Goal: Navigation & Orientation: Understand site structure

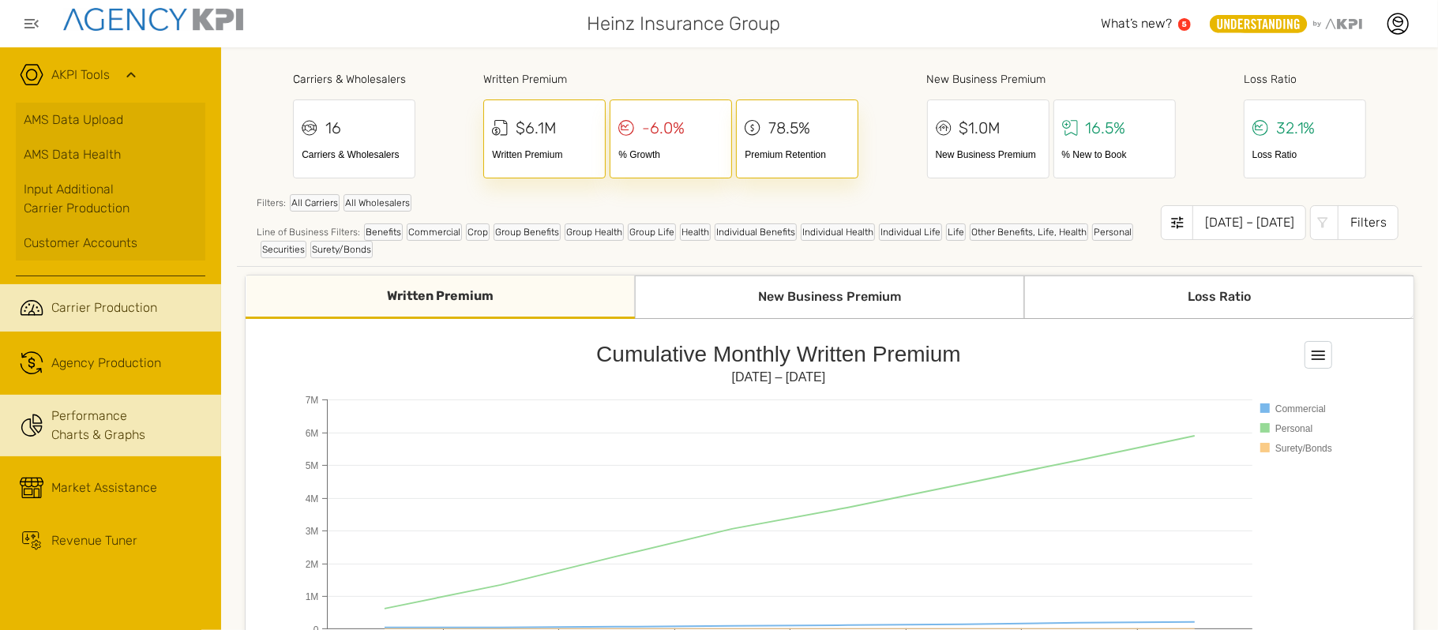
click at [90, 306] on span "Carrier Production" at bounding box center [104, 307] width 106 height 19
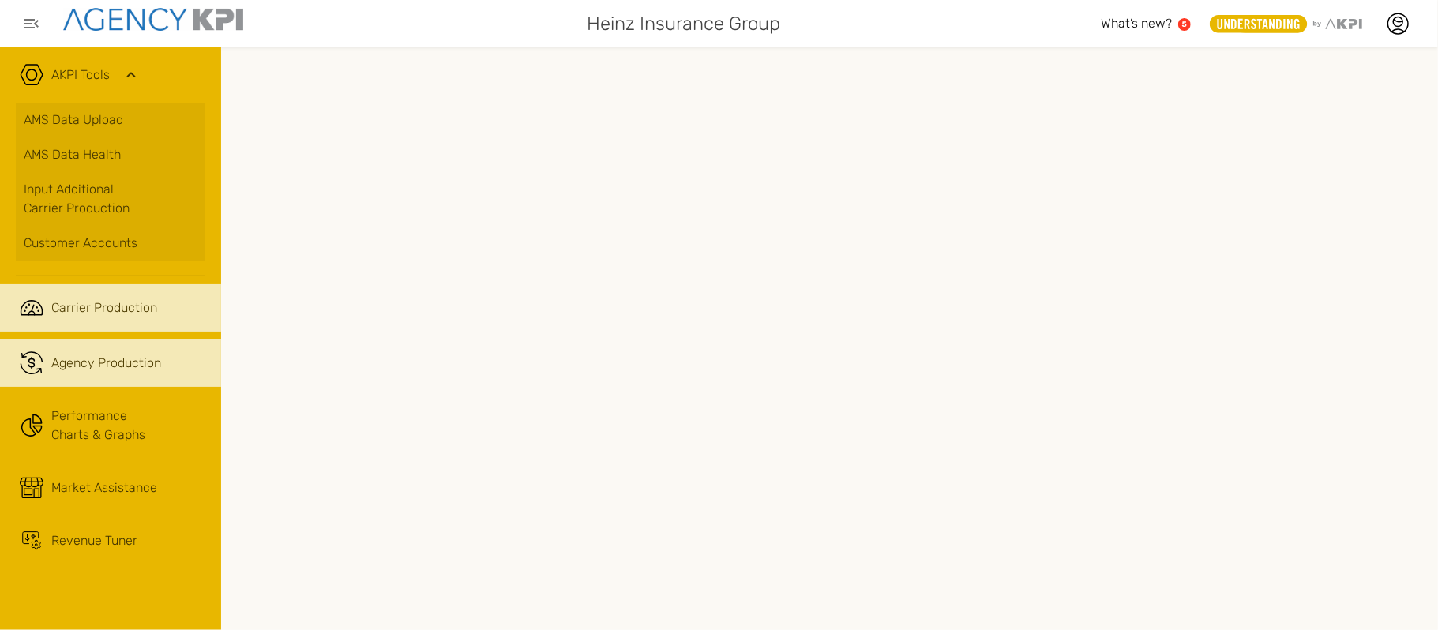
click at [112, 369] on div "Agency Production" at bounding box center [106, 363] width 110 height 19
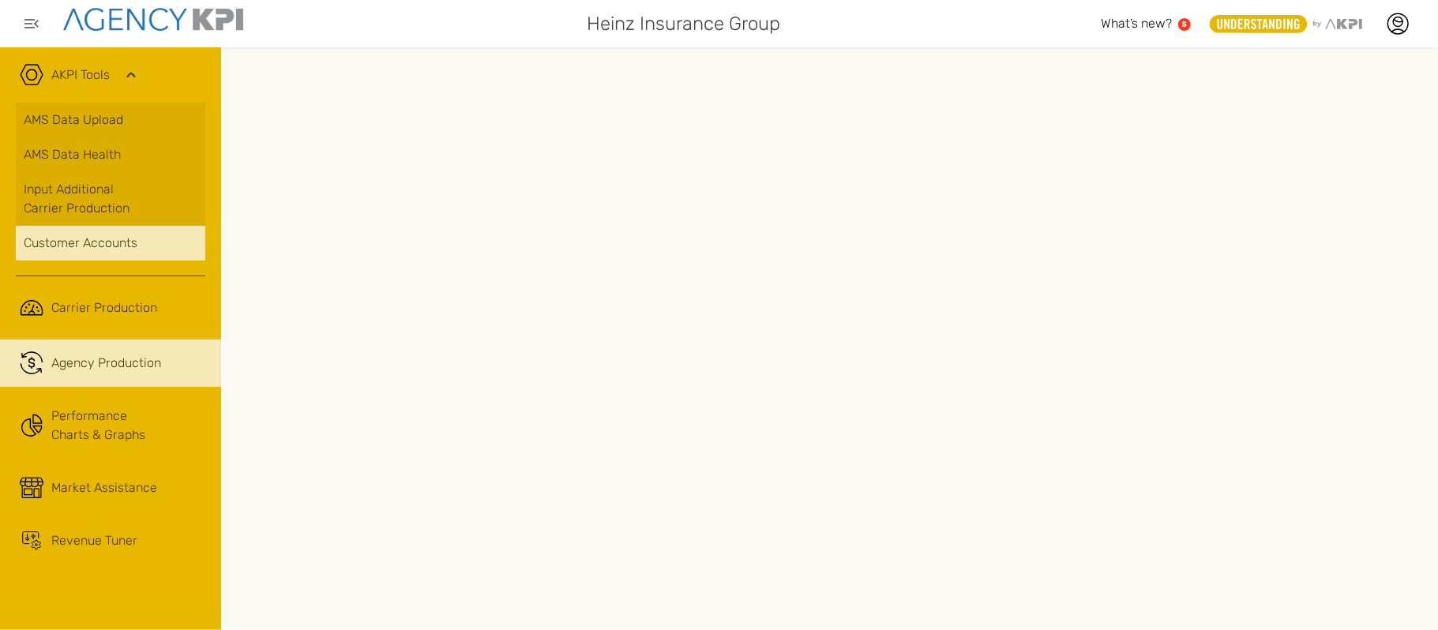
click at [64, 247] on div "Customer Accounts" at bounding box center [111, 243] width 174 height 19
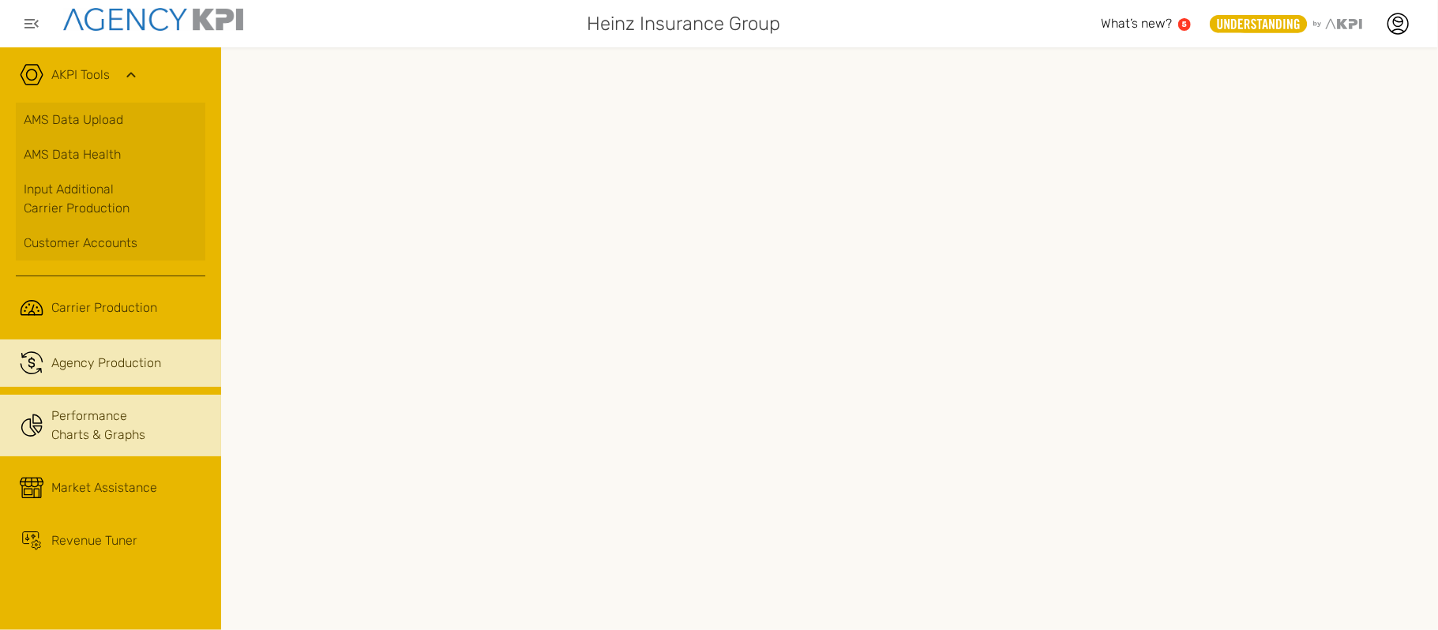
click at [88, 417] on link "Performance Charts & Graphs" at bounding box center [110, 426] width 221 height 62
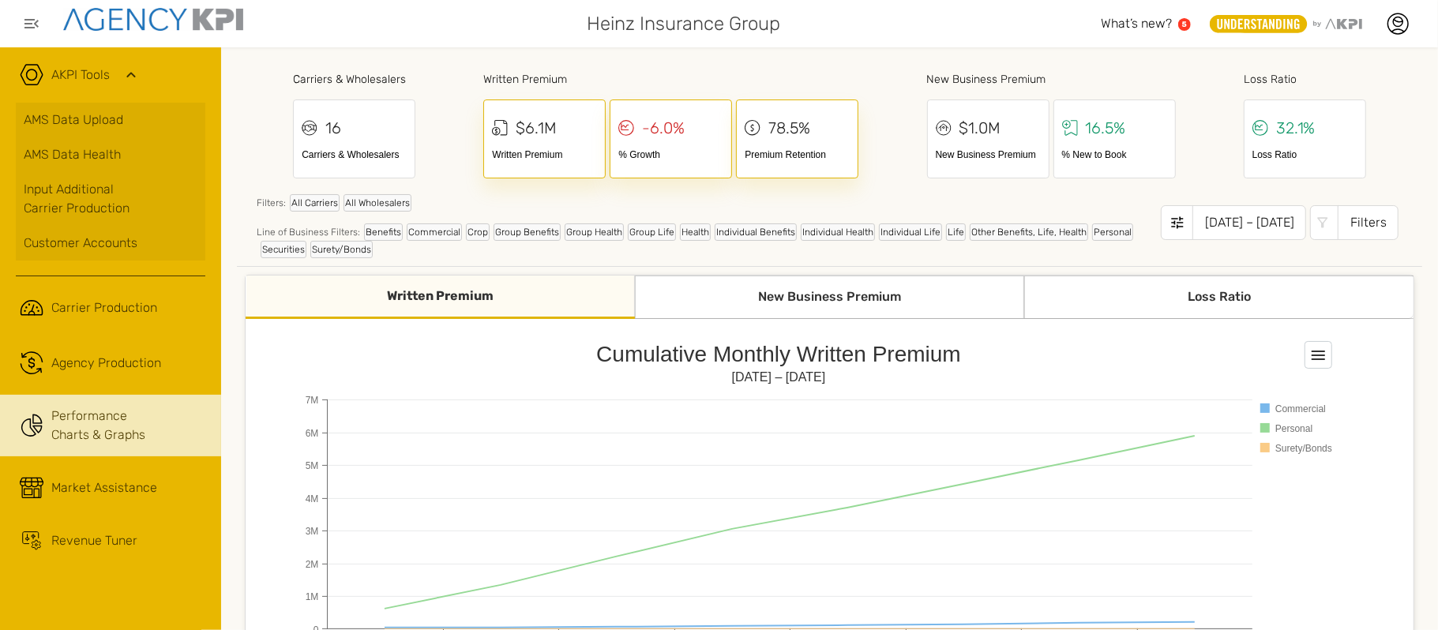
click at [421, 301] on div "Written Premium" at bounding box center [440, 297] width 389 height 43
click at [420, 301] on div "Written Premium" at bounding box center [440, 297] width 389 height 43
click at [1131, 298] on div "Loss Ratio" at bounding box center [1218, 297] width 389 height 43
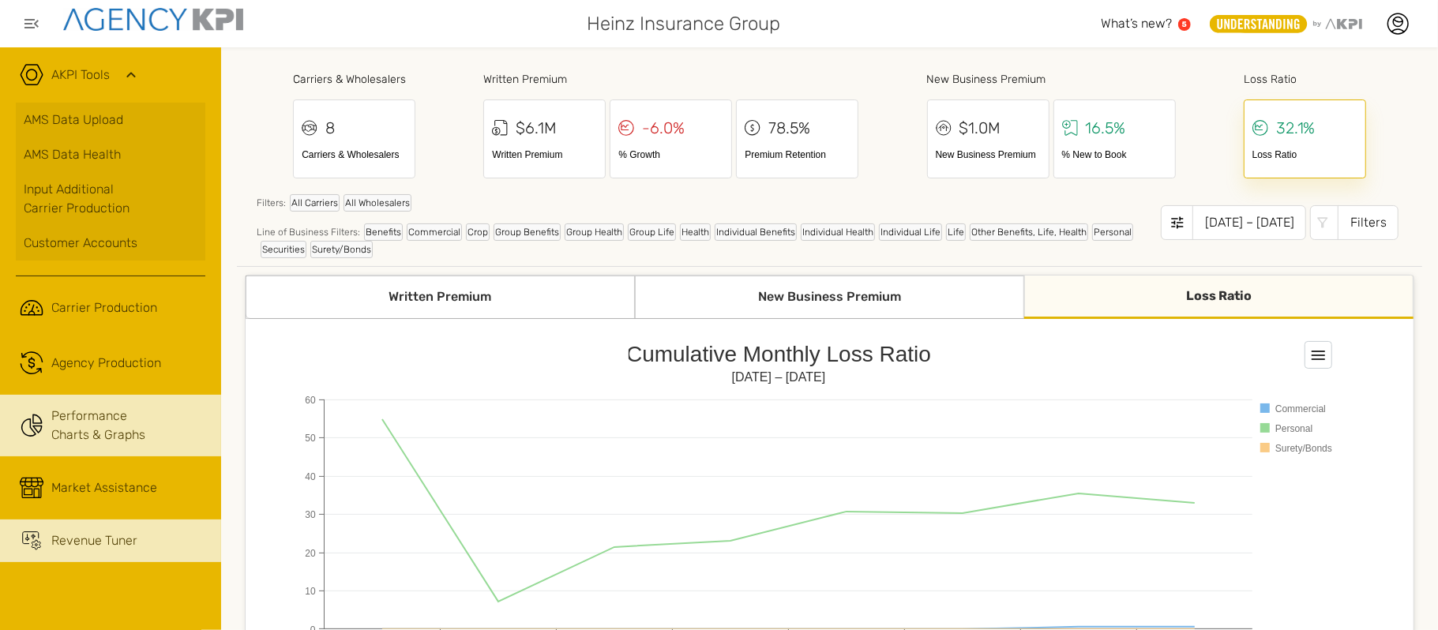
click at [80, 547] on div "Revenue Tuner" at bounding box center [94, 540] width 86 height 19
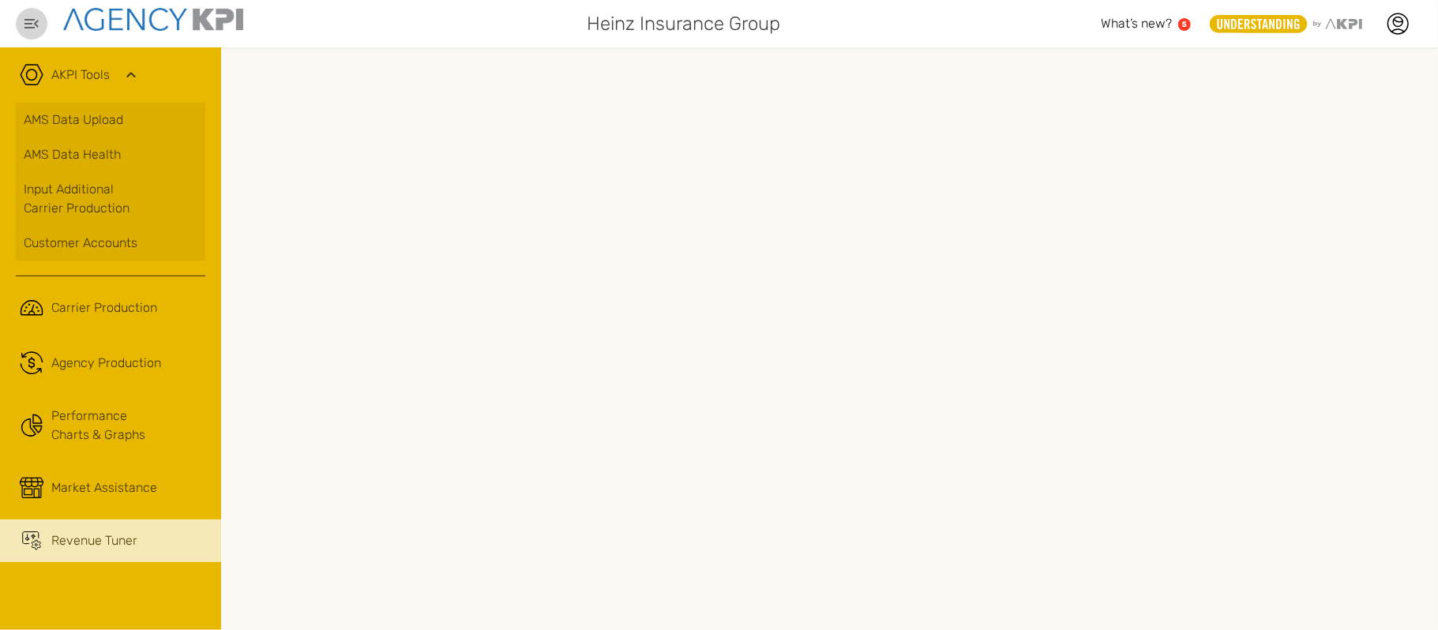
click at [32, 24] on icon "button" at bounding box center [31, 23] width 14 height 9
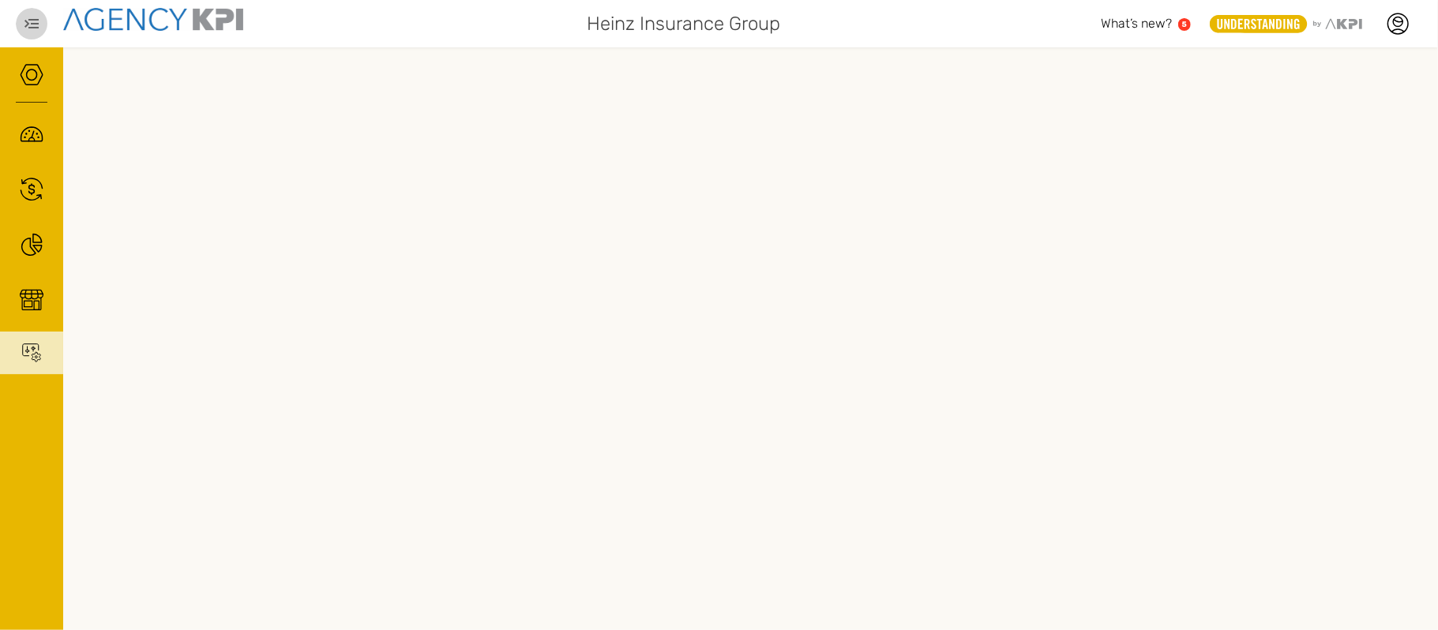
click at [33, 24] on icon "button" at bounding box center [31, 23] width 19 height 19
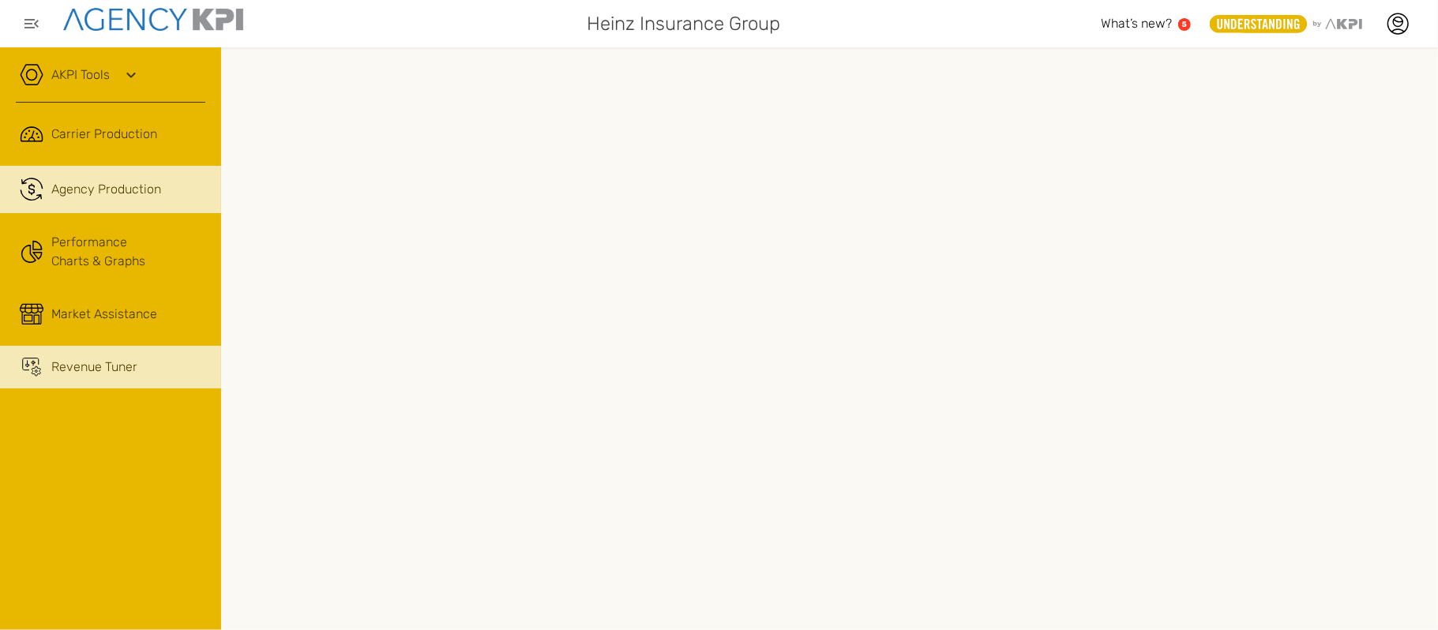
click at [112, 196] on div "Agency Production" at bounding box center [106, 189] width 110 height 19
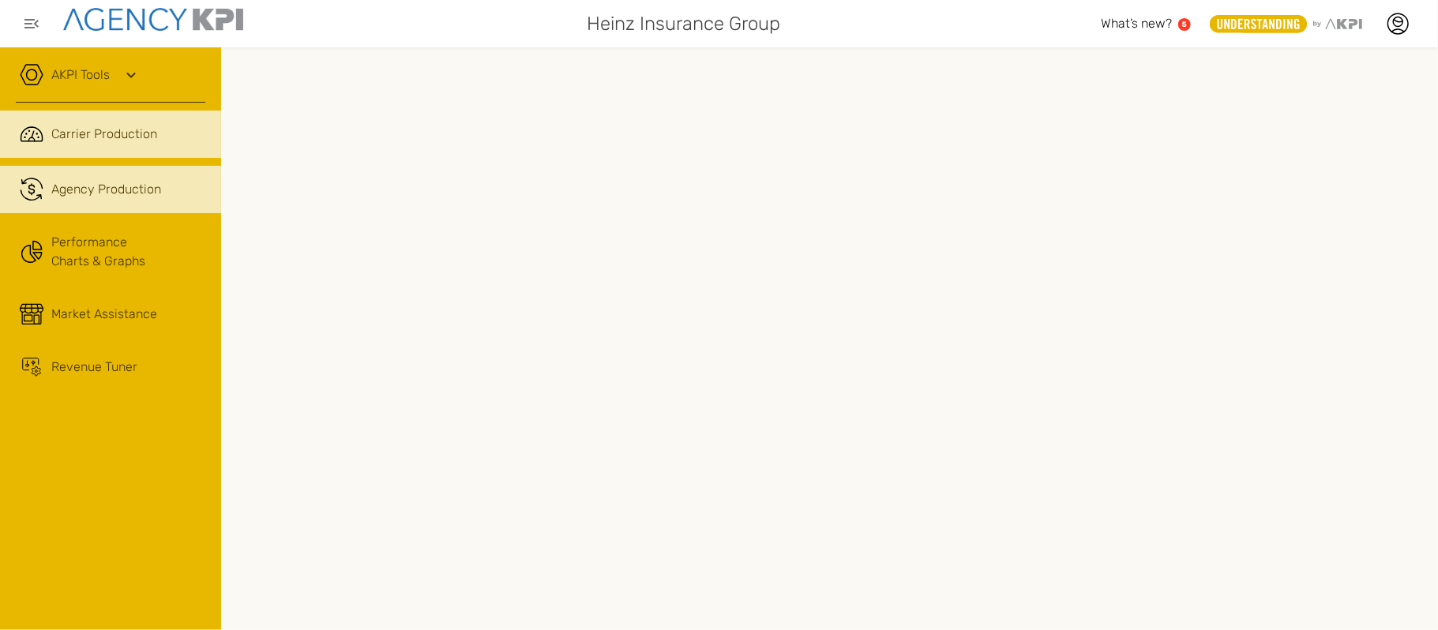
click at [111, 137] on span "Carrier Production" at bounding box center [104, 134] width 106 height 19
